Goal: Information Seeking & Learning: Get advice/opinions

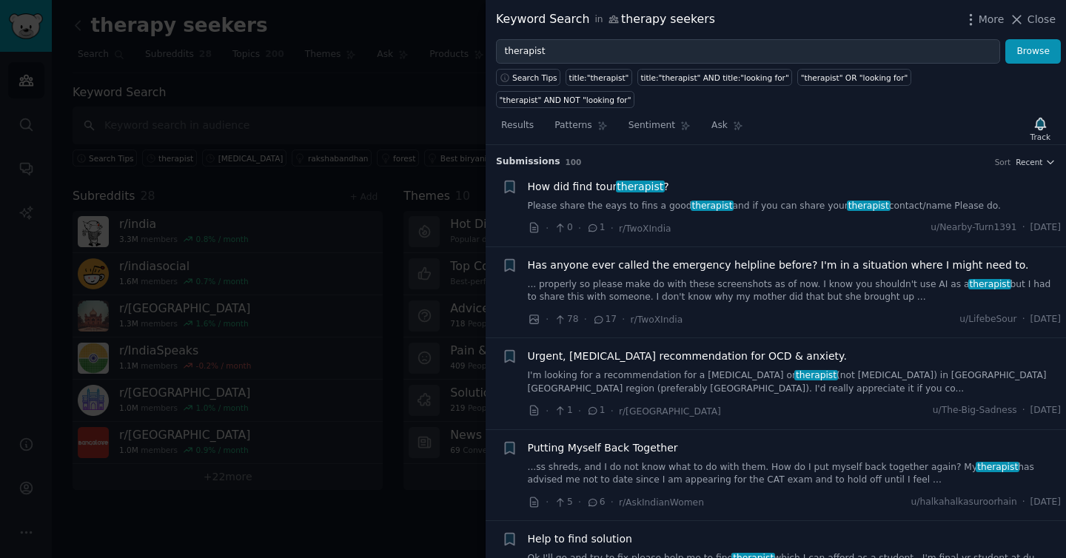
click at [563, 200] on link "Please share the eays to fins a good therapist and if you can share your therap…" at bounding box center [795, 206] width 534 height 13
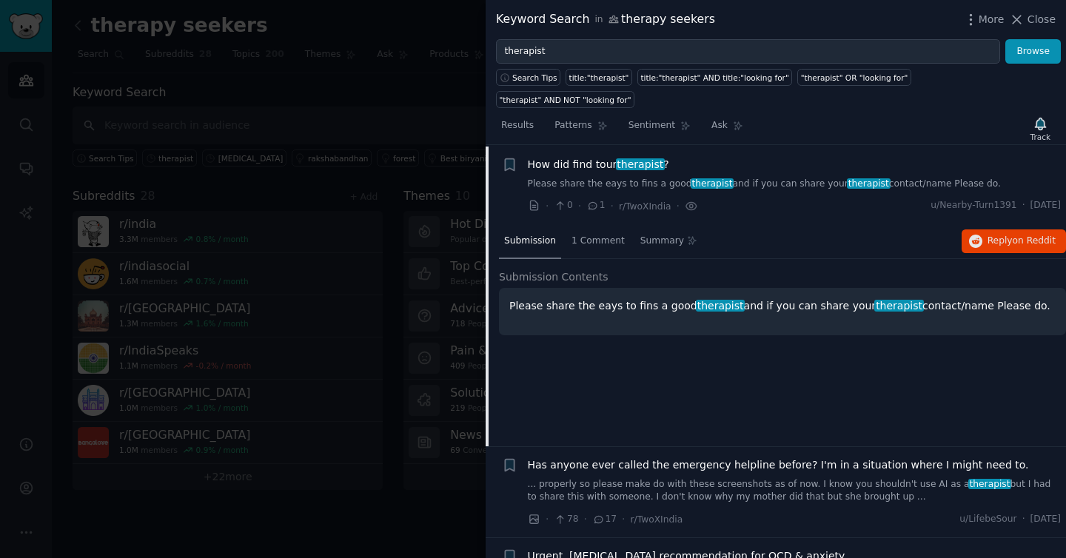
scroll to position [23, 0]
click at [975, 234] on icon "button" at bounding box center [975, 240] width 13 height 13
click at [652, 156] on div "How did find tour therapist ? Please share the eays to fins a good therapist an…" at bounding box center [795, 173] width 534 height 34
click at [655, 177] on link "Please share the eays to fins a good therapist and if you can share your therap…" at bounding box center [795, 183] width 534 height 13
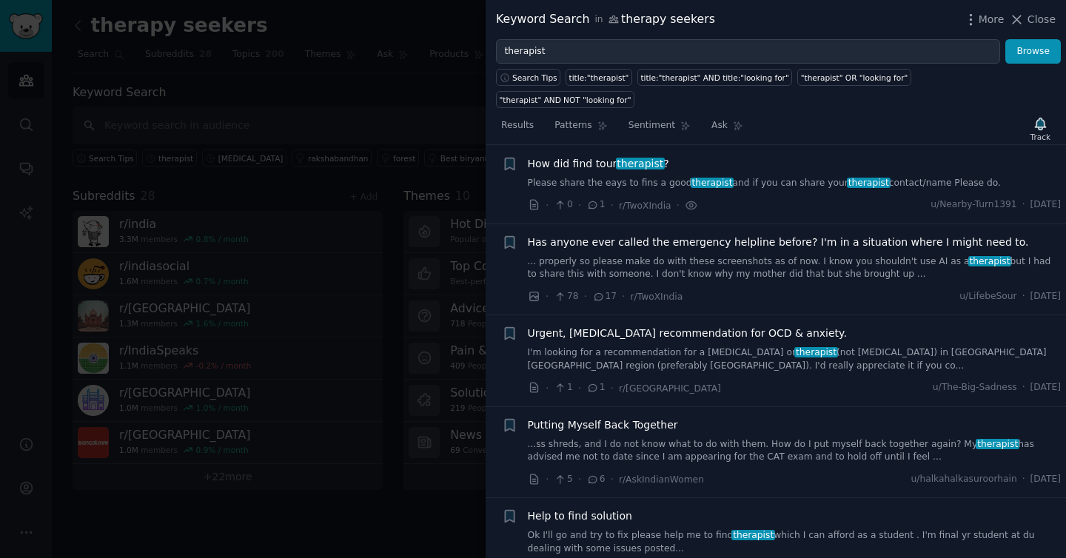
click at [652, 235] on div "Has anyone ever called the emergency helpline before? I'm in a situation where …" at bounding box center [795, 258] width 534 height 47
click at [663, 255] on link "... properly so please make do with these screenshots as of now. I know you sho…" at bounding box center [795, 268] width 534 height 26
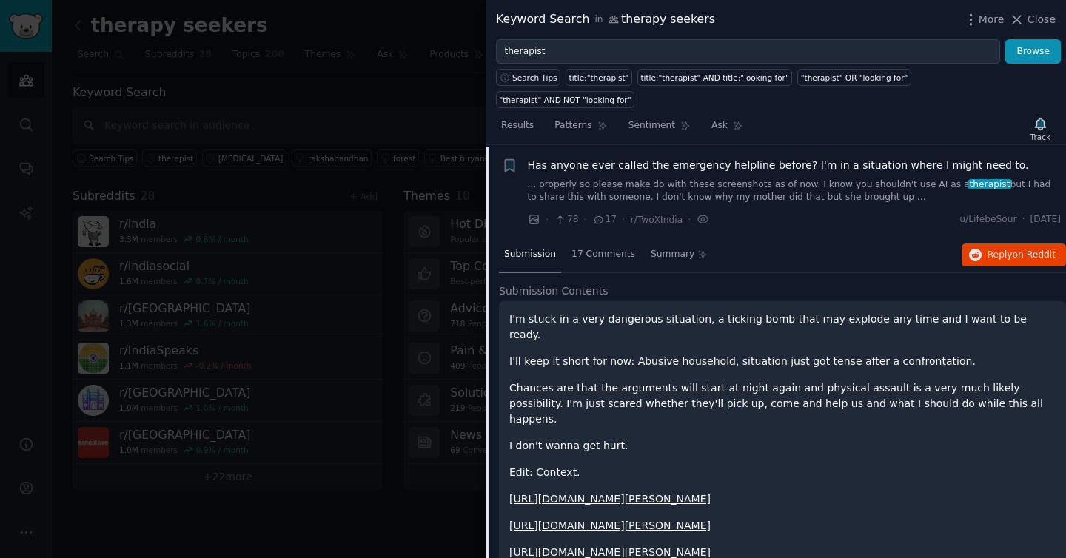
scroll to position [101, 0]
click at [980, 242] on button "Reply on Reddit" at bounding box center [1014, 254] width 104 height 24
click at [575, 156] on span "Has anyone ever called the emergency helpline before? I'm in a situation where …" at bounding box center [778, 164] width 501 height 16
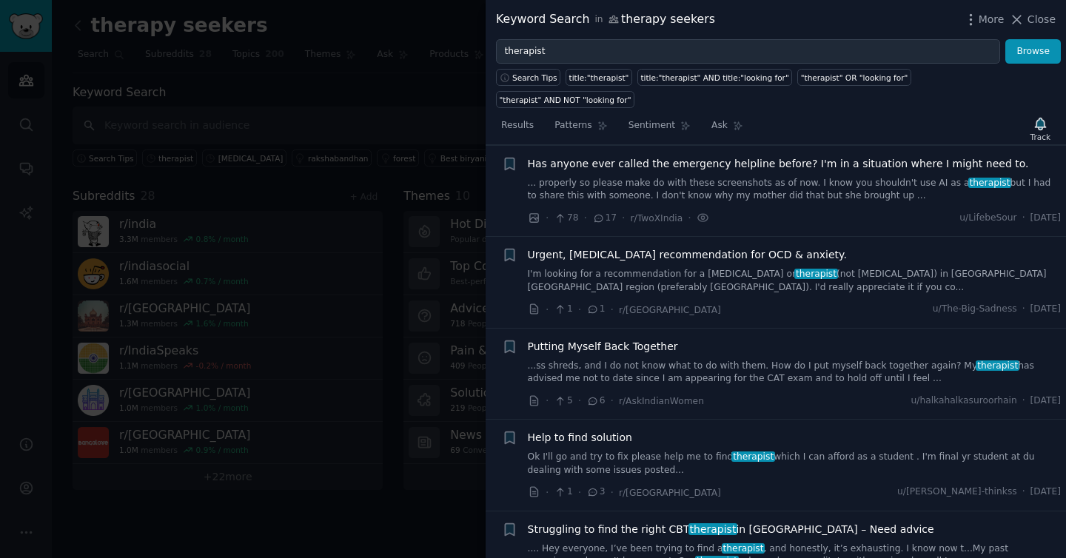
click at [578, 268] on link "I'm looking for a recommendation for a [MEDICAL_DATA] or therapist (not [MEDICA…" at bounding box center [795, 281] width 534 height 26
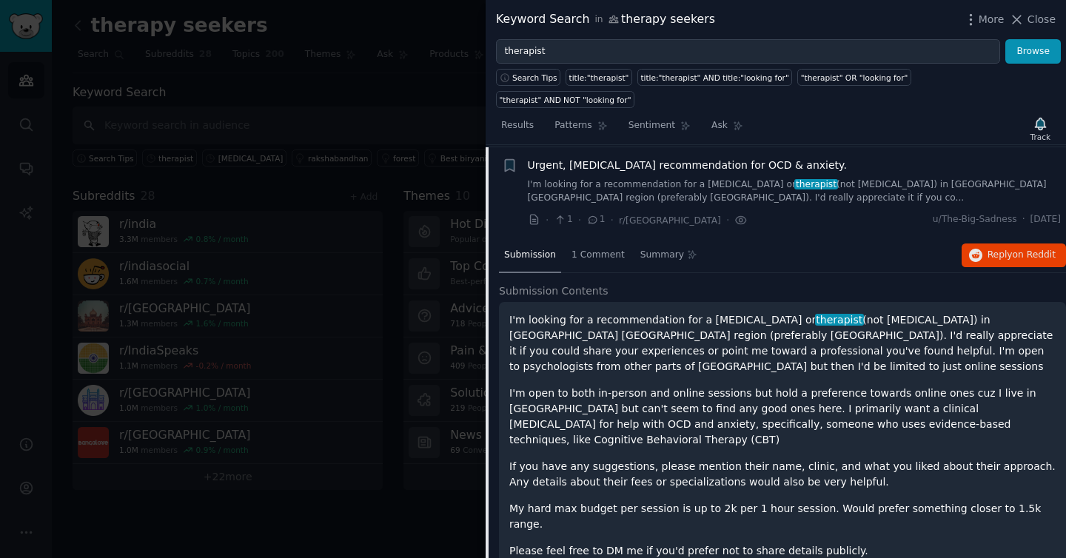
scroll to position [193, 0]
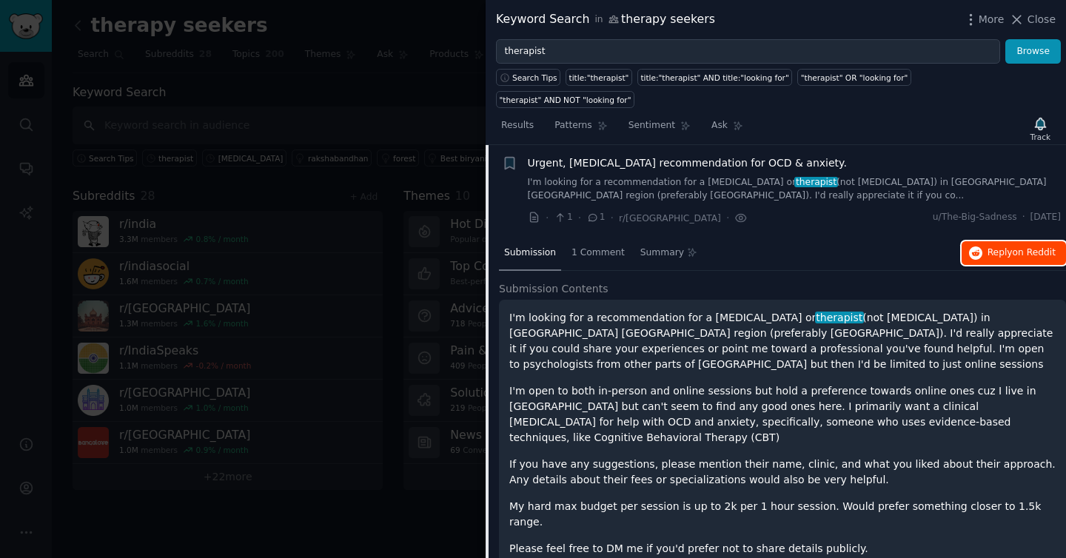
click at [999, 241] on button "Reply on Reddit" at bounding box center [1014, 253] width 104 height 24
click at [686, 156] on div "Urgent, [MEDICAL_DATA] recommendation for OCD & anxiety. I'm looking for a reco…" at bounding box center [795, 179] width 534 height 47
click at [686, 176] on link "I'm looking for a recommendation for a [MEDICAL_DATA] or therapist (not [MEDICA…" at bounding box center [795, 189] width 534 height 26
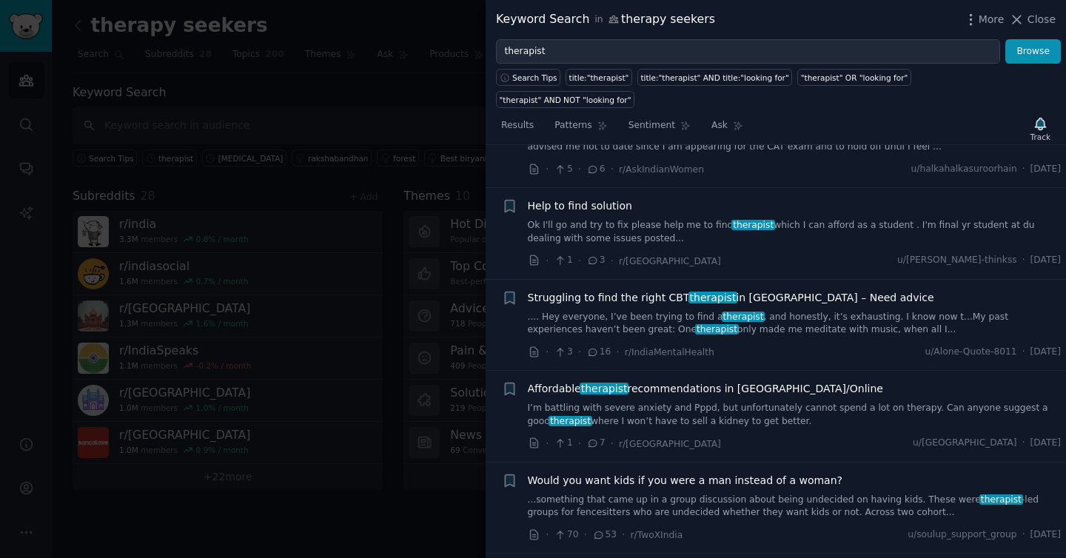
scroll to position [397, 0]
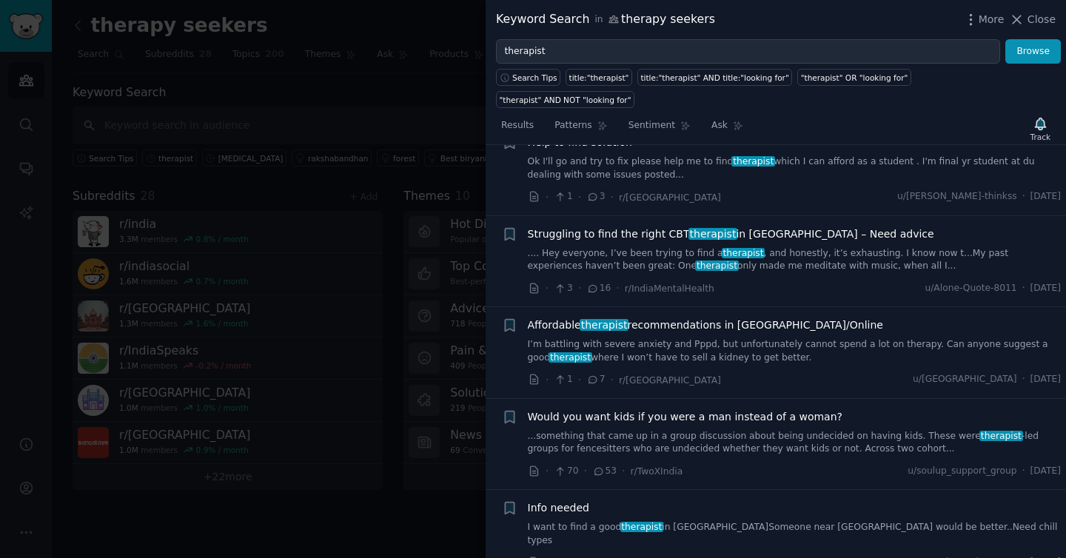
click at [695, 247] on link ".... Hey everyone, I’ve been trying to find a therapist , and honestly, it’s ex…" at bounding box center [795, 260] width 534 height 26
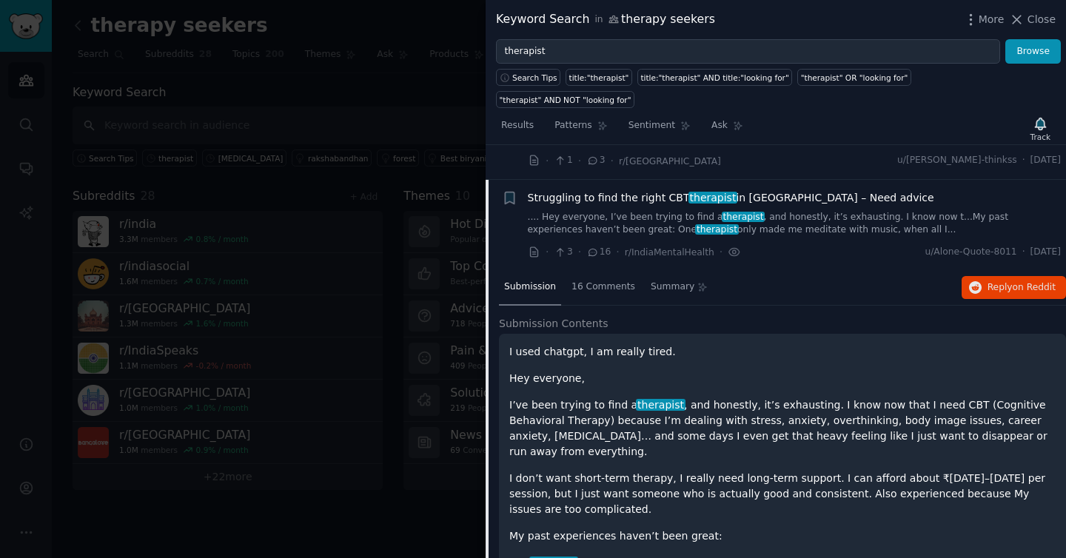
scroll to position [467, 0]
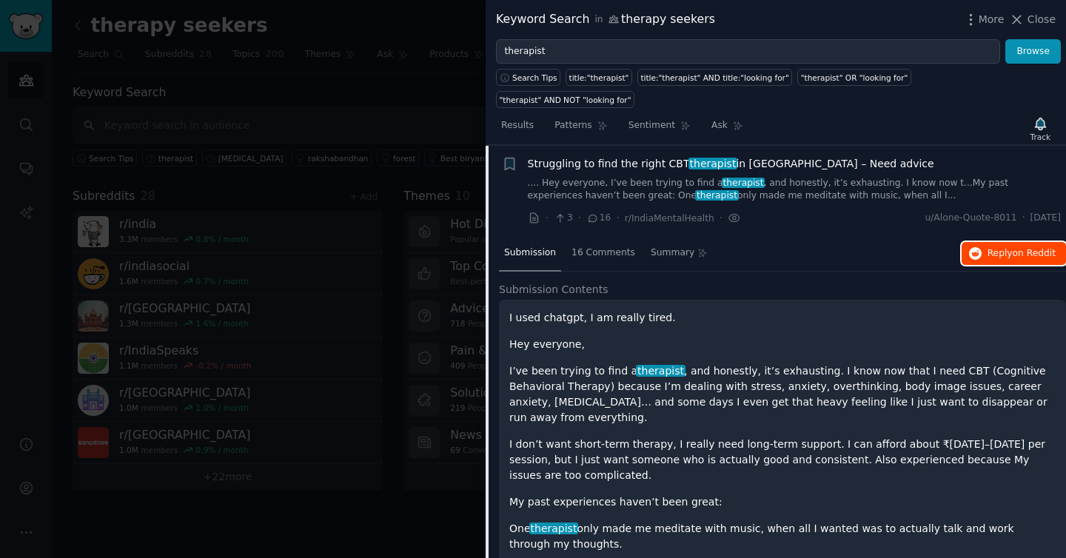
click at [985, 242] on button "Reply on Reddit" at bounding box center [1014, 254] width 104 height 24
click at [1034, 17] on span "Close" at bounding box center [1042, 20] width 28 height 16
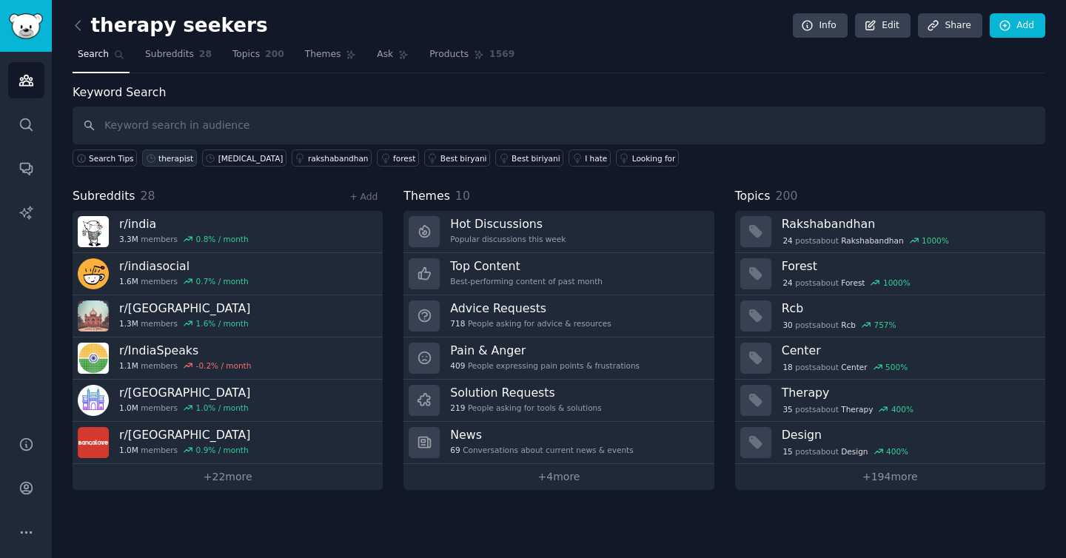
click at [178, 160] on div "therapist" at bounding box center [175, 158] width 35 height 10
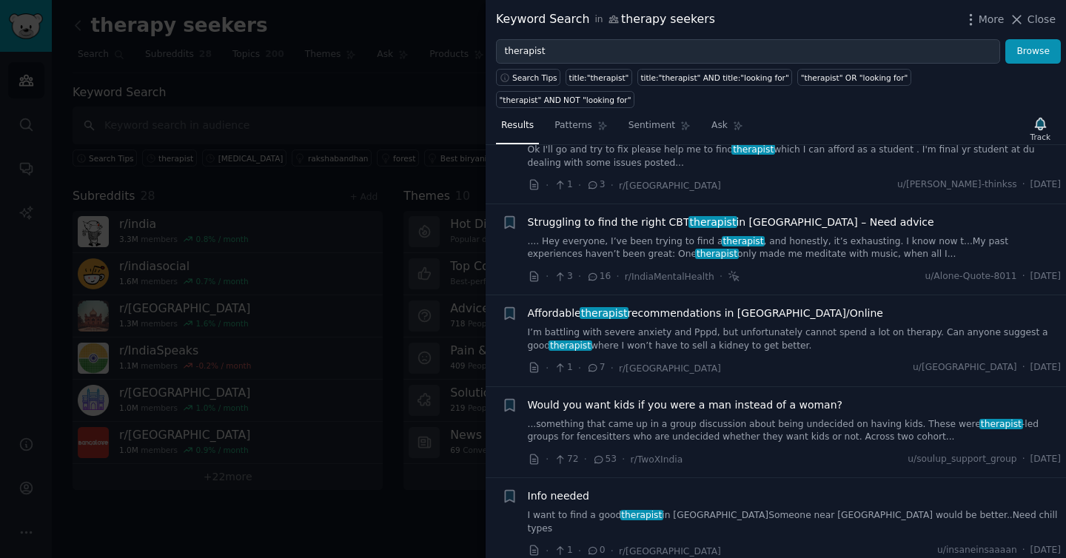
scroll to position [415, 0]
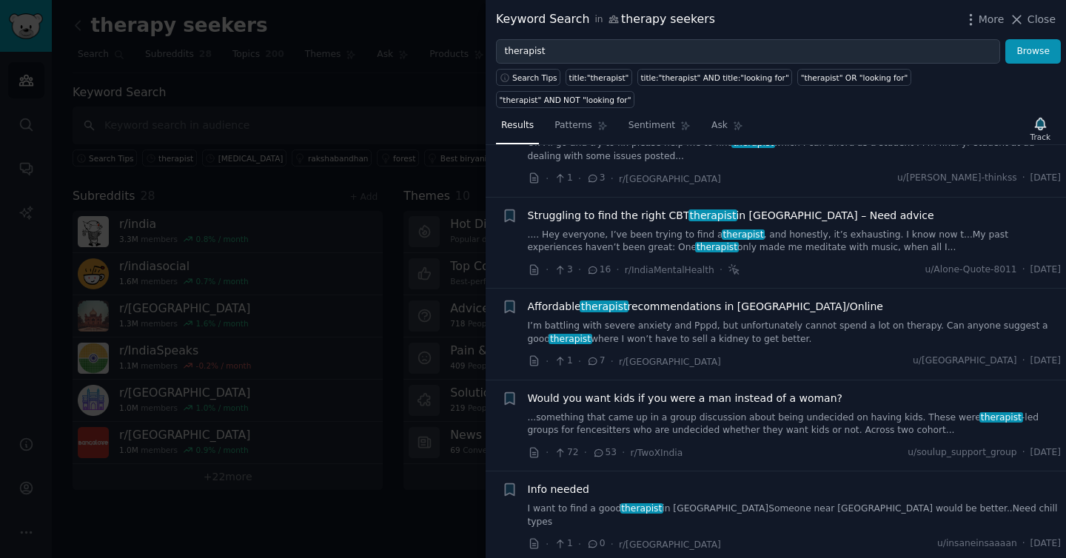
click at [689, 320] on link "I’m battling with severe anxiety and Pppd, but unfortunately cannot spend a lot…" at bounding box center [795, 333] width 534 height 26
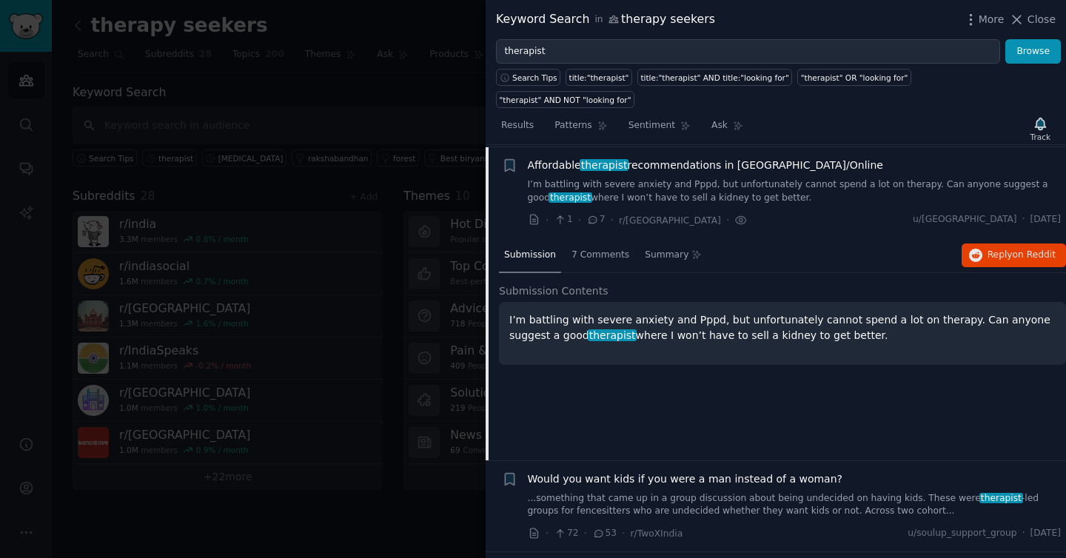
scroll to position [559, 0]
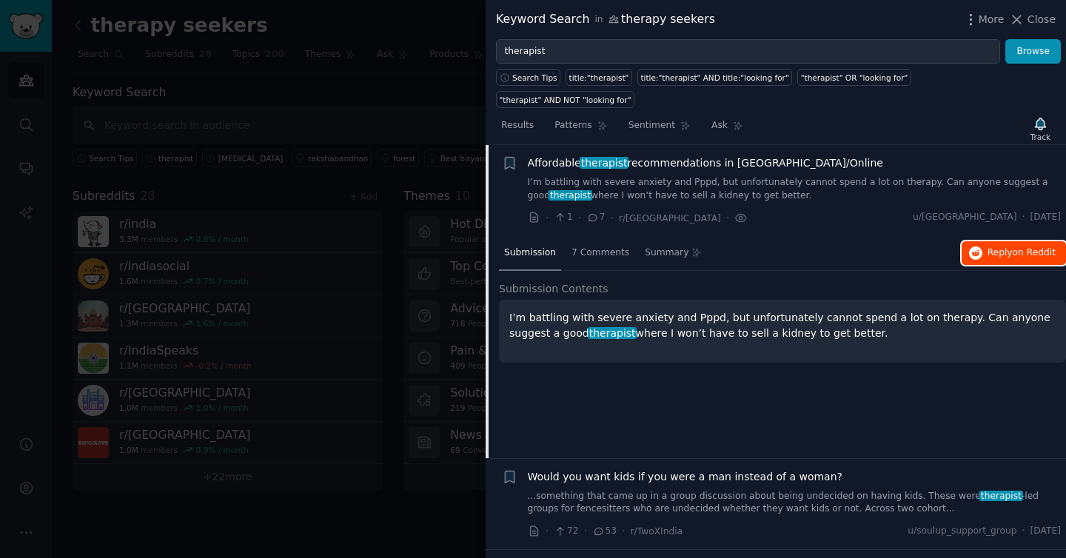
click at [988, 247] on span "Reply on Reddit" at bounding box center [1022, 253] width 68 height 13
click at [614, 176] on link "I’m battling with severe anxiety and Pppd, but unfortunately cannot spend a lot…" at bounding box center [795, 189] width 534 height 26
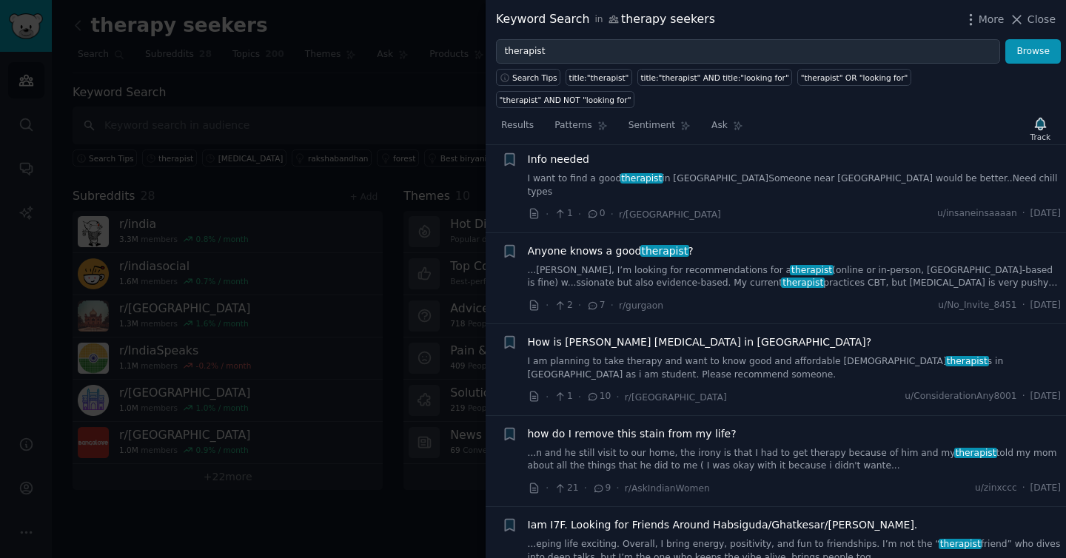
scroll to position [750, 0]
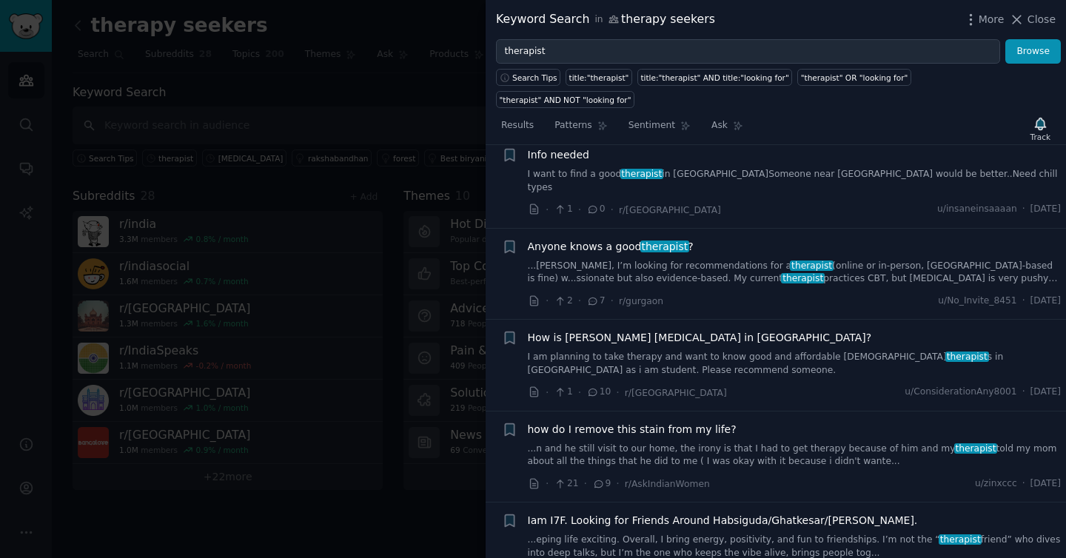
click at [600, 260] on link "...[PERSON_NAME], I’m looking for recommendations for a therapist (online or in…" at bounding box center [795, 273] width 534 height 26
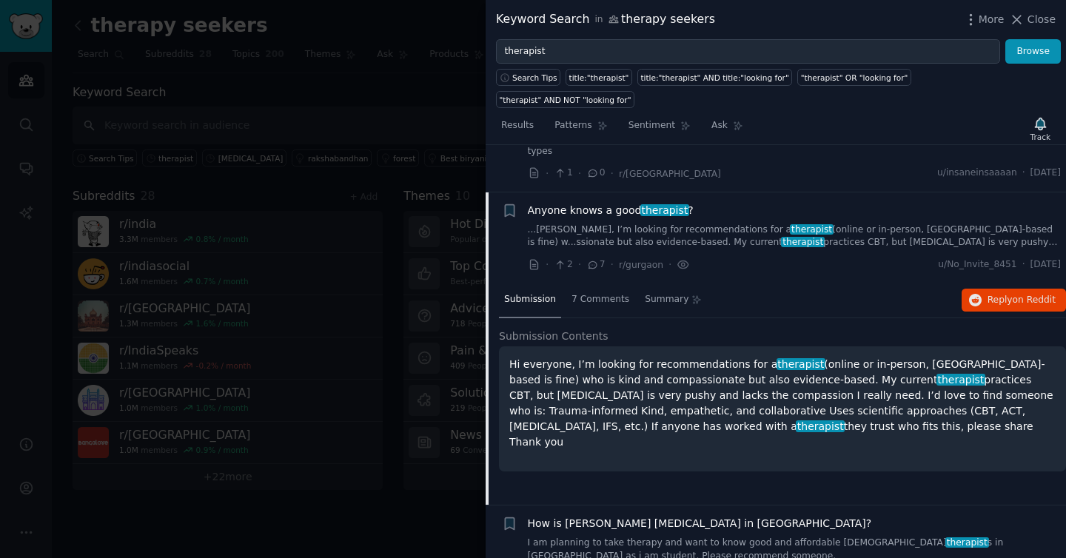
scroll to position [820, 0]
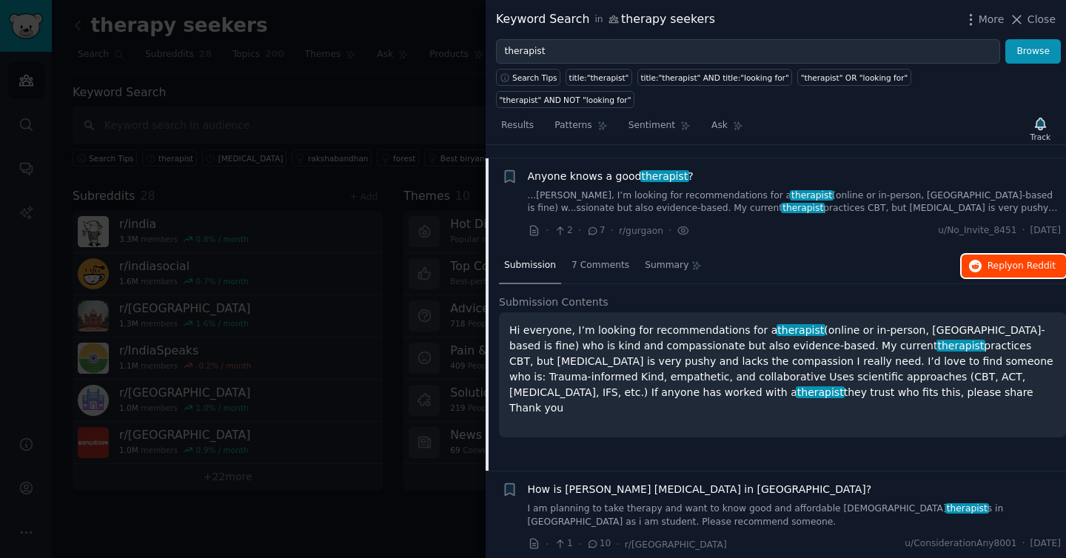
click at [988, 260] on span "Reply on Reddit" at bounding box center [1022, 266] width 68 height 13
click at [573, 190] on link "...[PERSON_NAME], I’m looking for recommendations for a therapist (online or in…" at bounding box center [795, 203] width 534 height 26
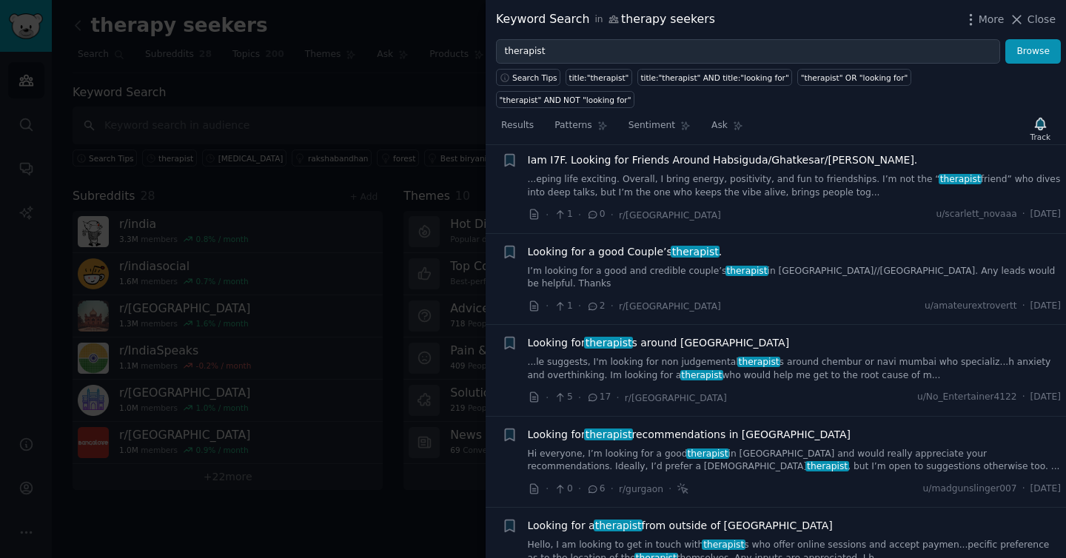
scroll to position [1114, 0]
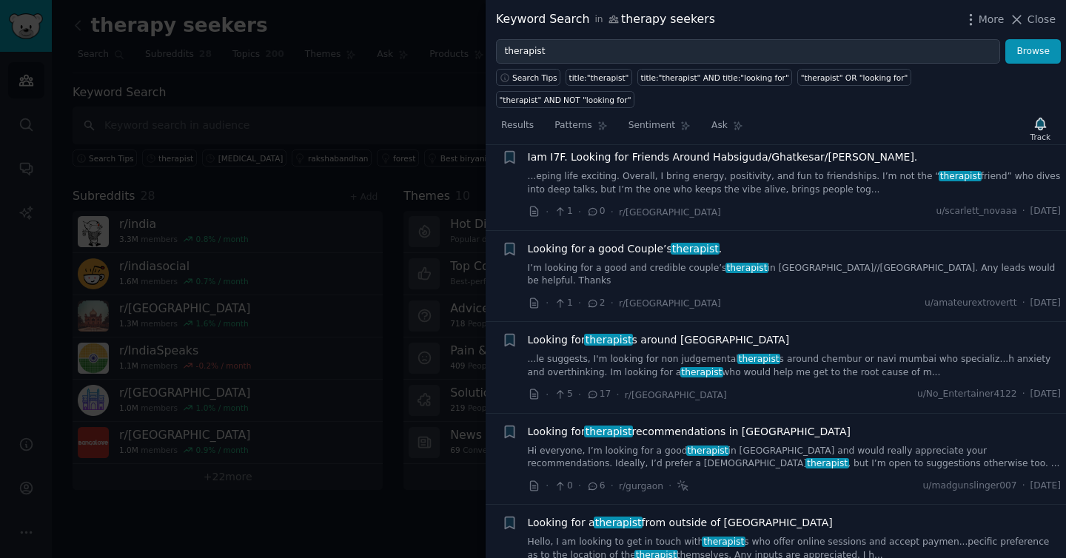
click at [587, 353] on link "...le suggests, I'm looking for non judgemental therapist s around chembur or n…" at bounding box center [795, 366] width 534 height 26
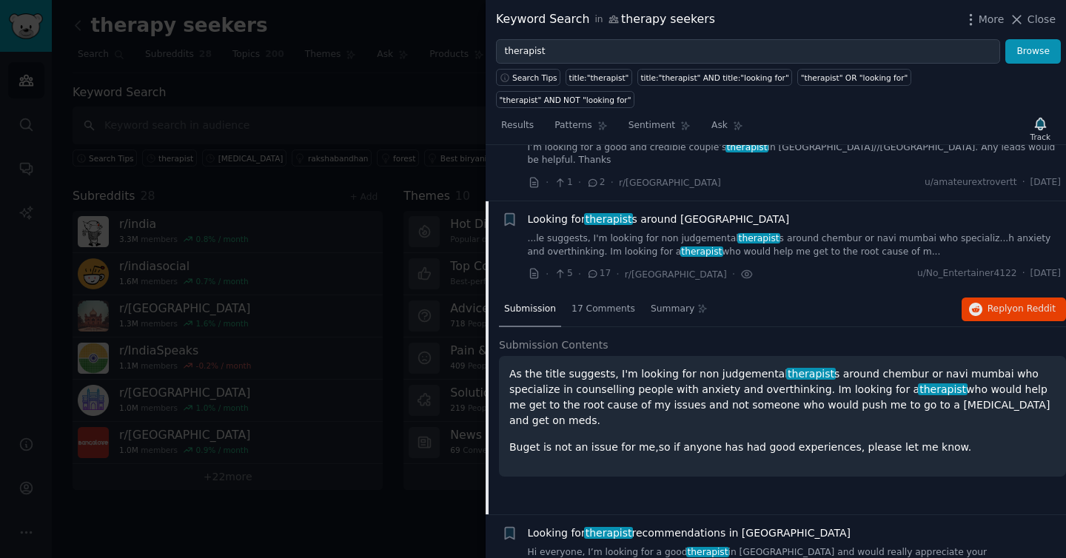
scroll to position [1265, 0]
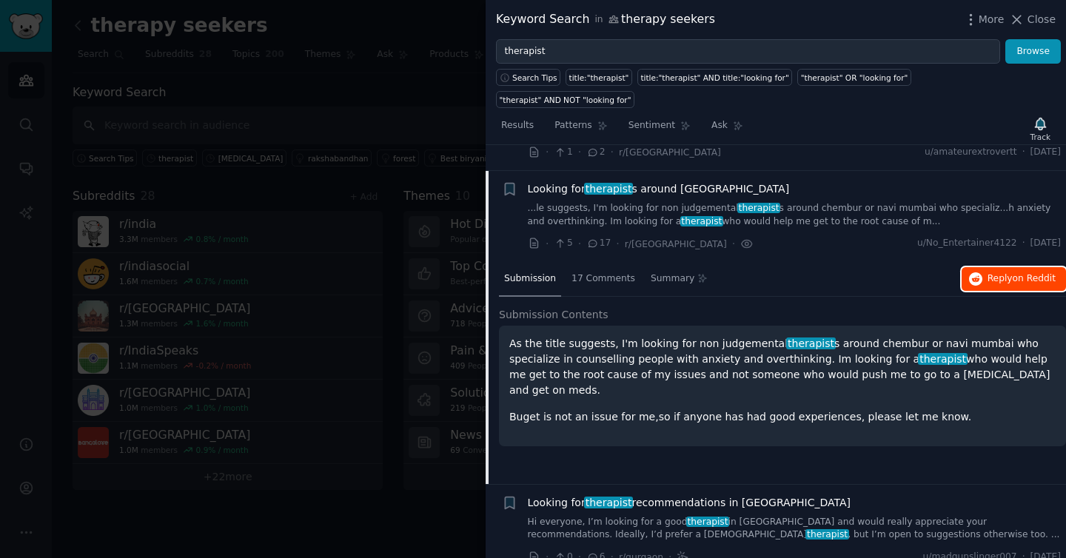
click at [988, 273] on span "Reply on Reddit" at bounding box center [1022, 279] width 68 height 13
click at [667, 202] on link "...le suggests, I'm looking for non judgemental therapist s around chembur or n…" at bounding box center [795, 215] width 534 height 26
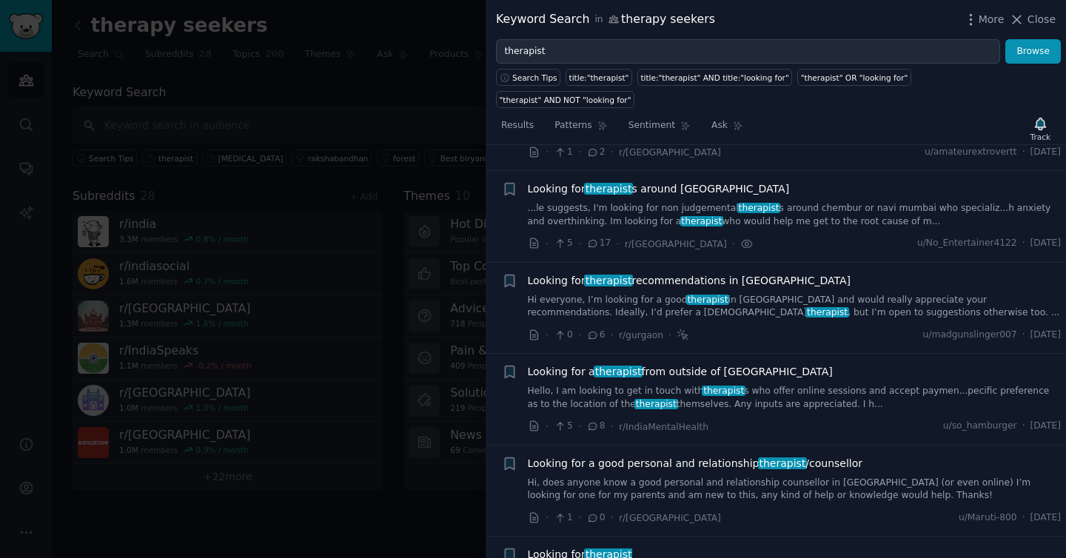
click at [686, 295] on span "therapist" at bounding box center [708, 300] width 44 height 10
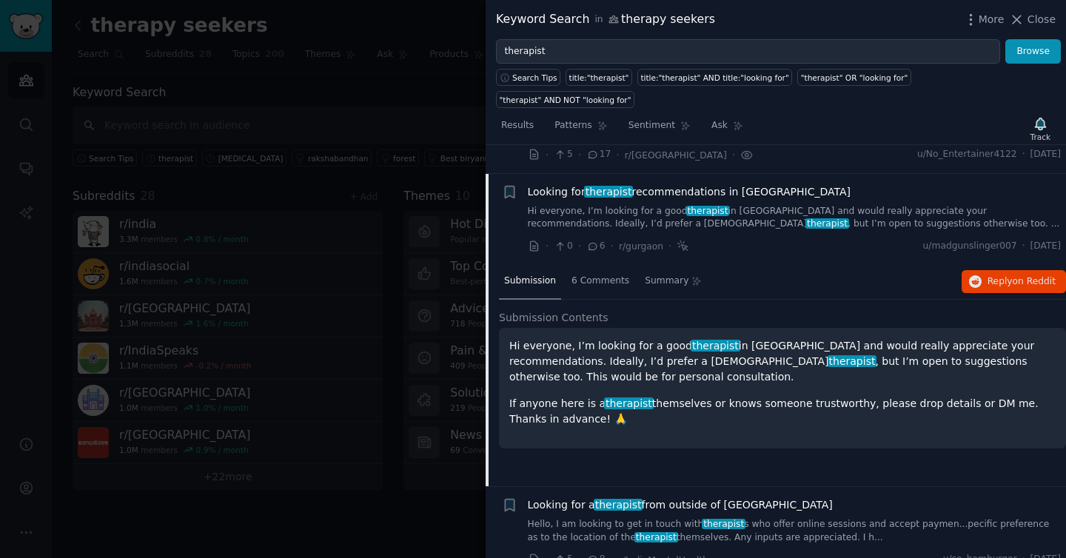
scroll to position [1356, 0]
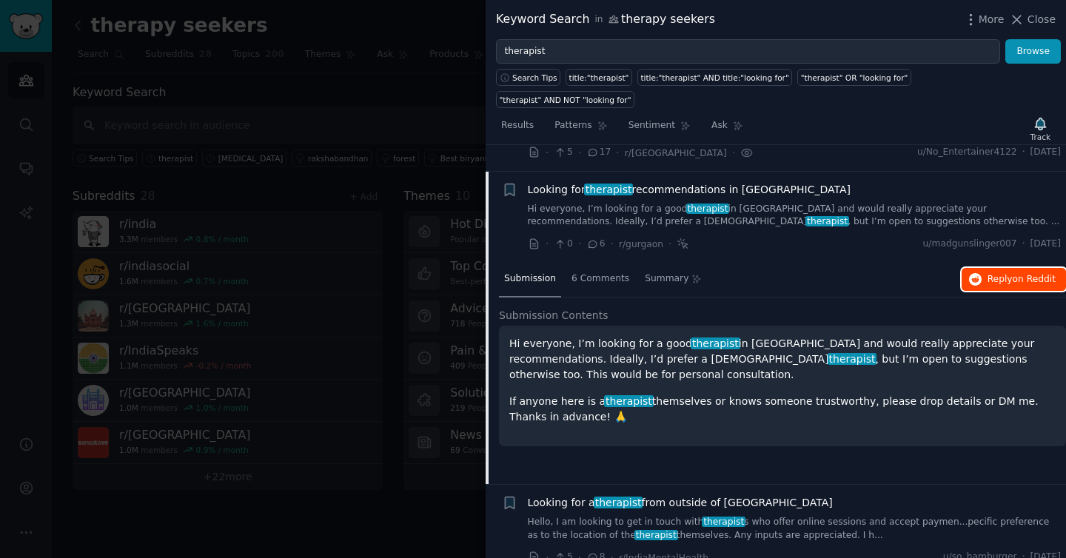
click at [988, 273] on span "Reply on Reddit" at bounding box center [1022, 279] width 68 height 13
click at [691, 203] on link "Hi everyone, I’m looking for a good therapist in [GEOGRAPHIC_DATA] and would re…" at bounding box center [795, 216] width 534 height 26
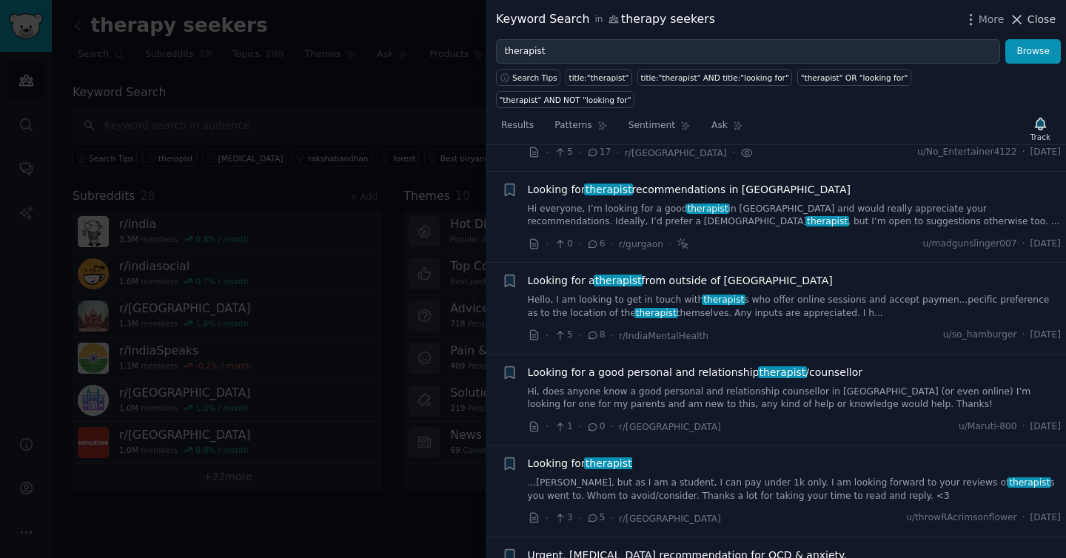
click at [1029, 26] on span "Close" at bounding box center [1042, 20] width 28 height 16
